Goal: Task Accomplishment & Management: Manage account settings

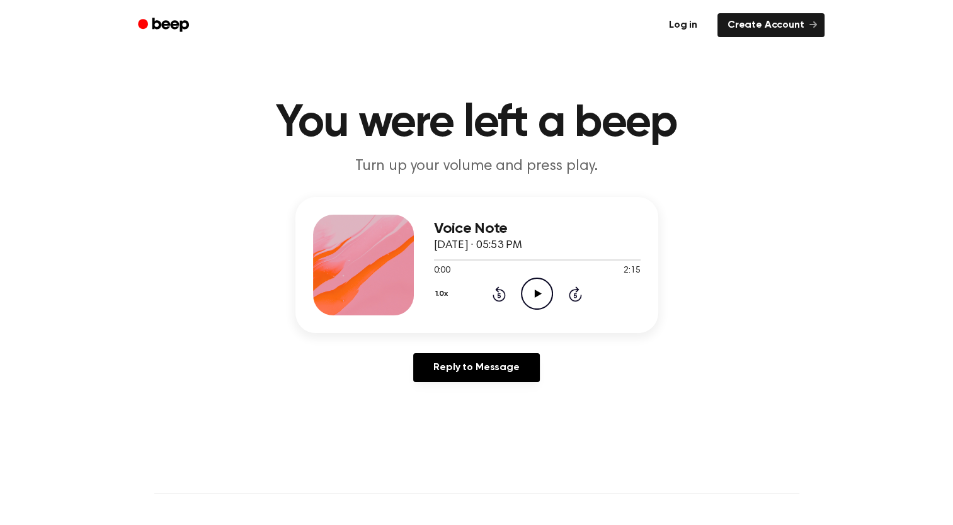
click at [710, 28] on link "Log in" at bounding box center [683, 25] width 54 height 29
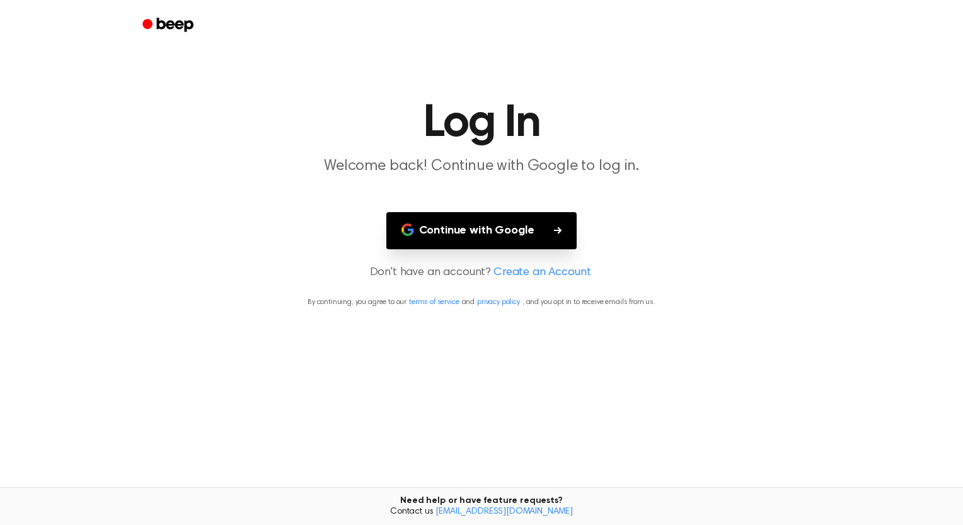
click at [519, 249] on button "Continue with Google" at bounding box center [481, 230] width 191 height 37
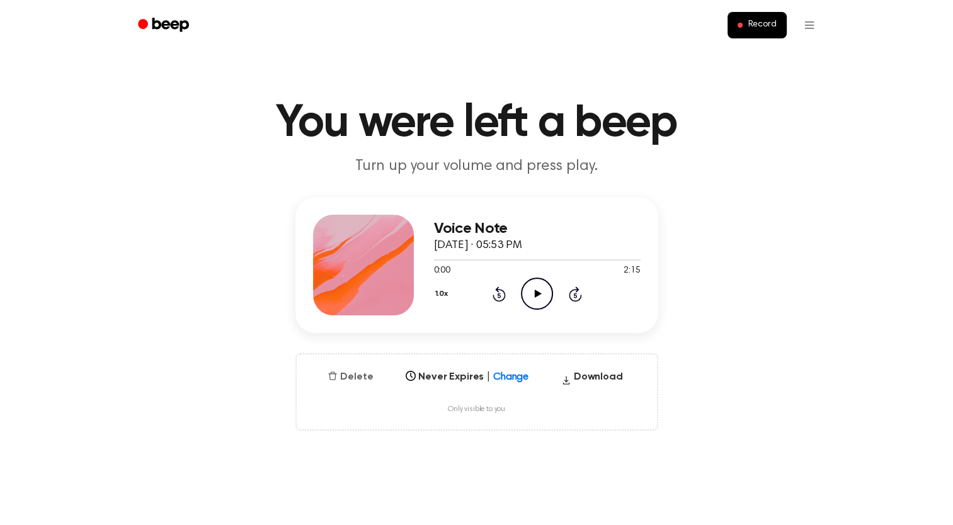
drag, startPoint x: 424, startPoint y: 339, endPoint x: 342, endPoint y: 470, distance: 154.5
click at [342, 385] on button "Delete" at bounding box center [350, 377] width 55 height 15
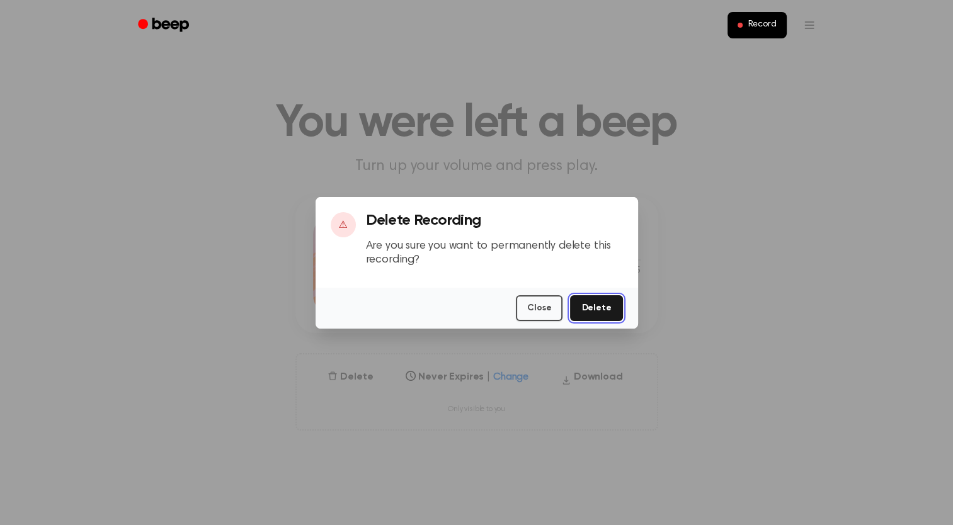
click at [622, 321] on button "Delete" at bounding box center [596, 308] width 52 height 26
